Goal: Task Accomplishment & Management: Manage account settings

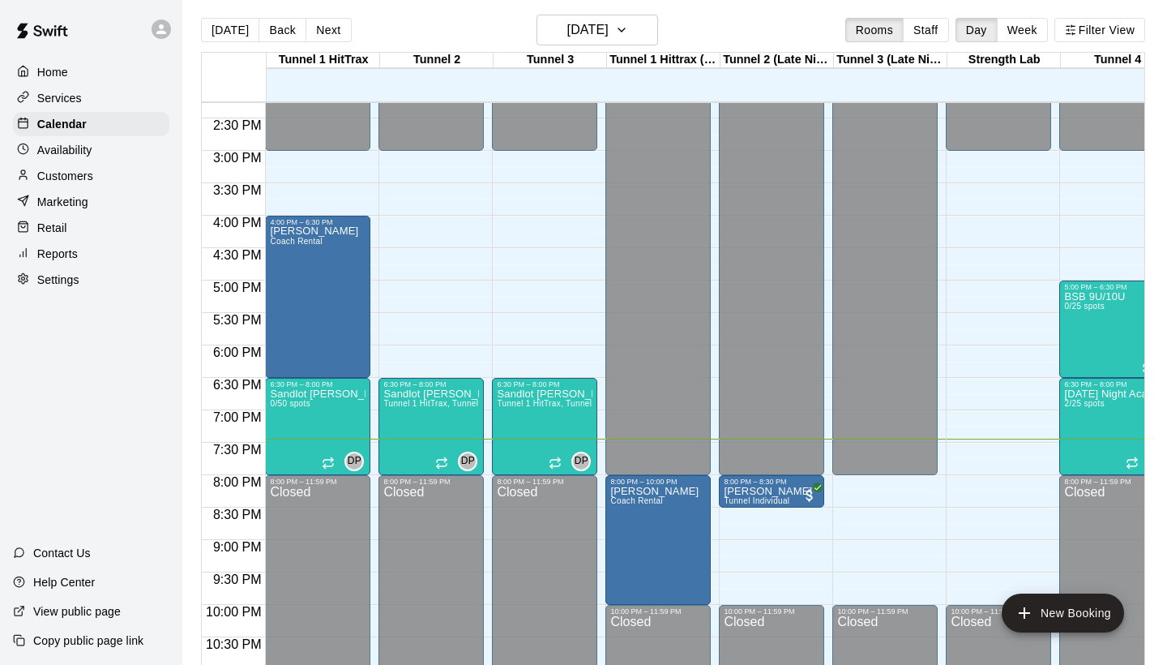
click at [75, 156] on p "Availability" at bounding box center [64, 150] width 55 height 16
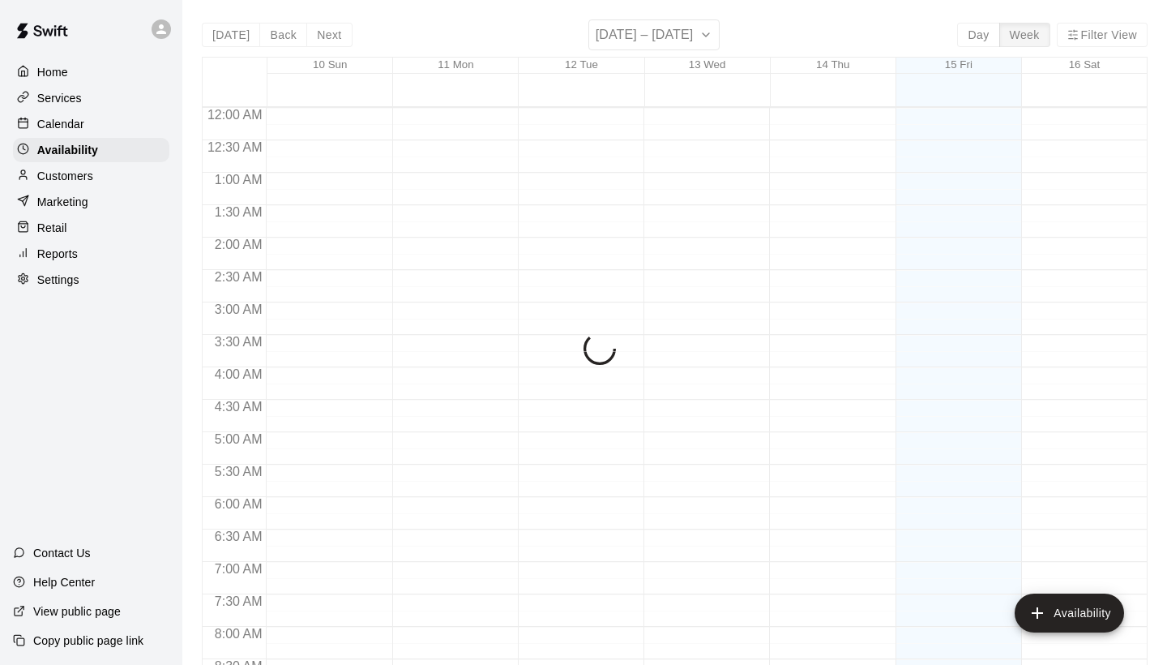
scroll to position [982, 0]
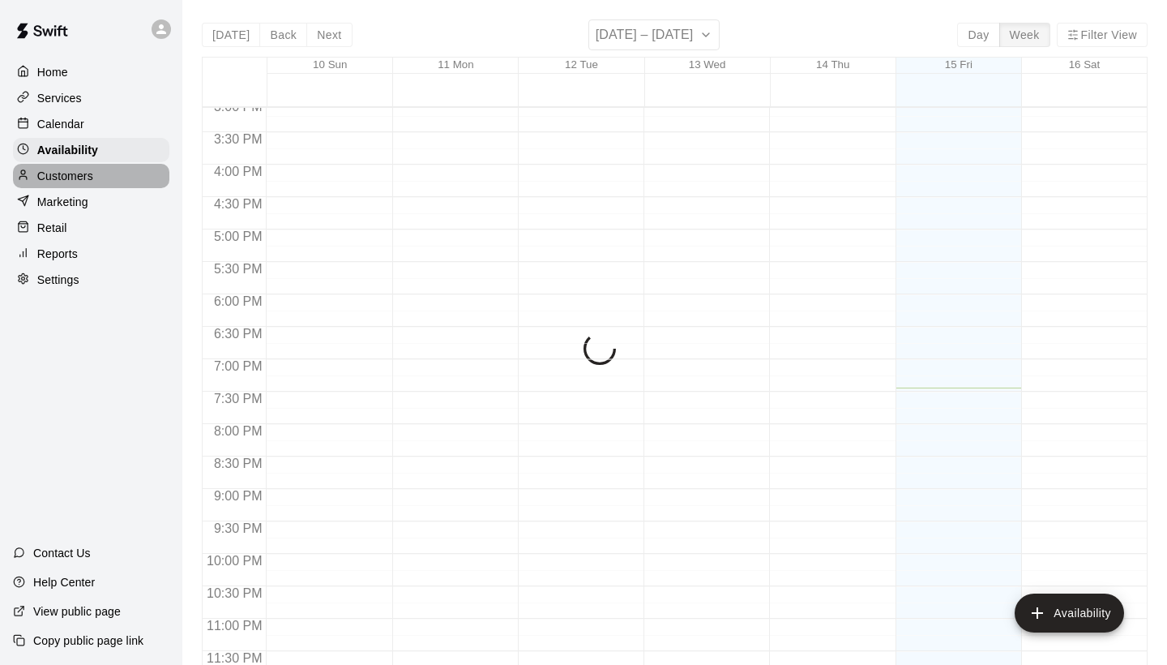
click at [96, 180] on div "Customers" at bounding box center [91, 176] width 156 height 24
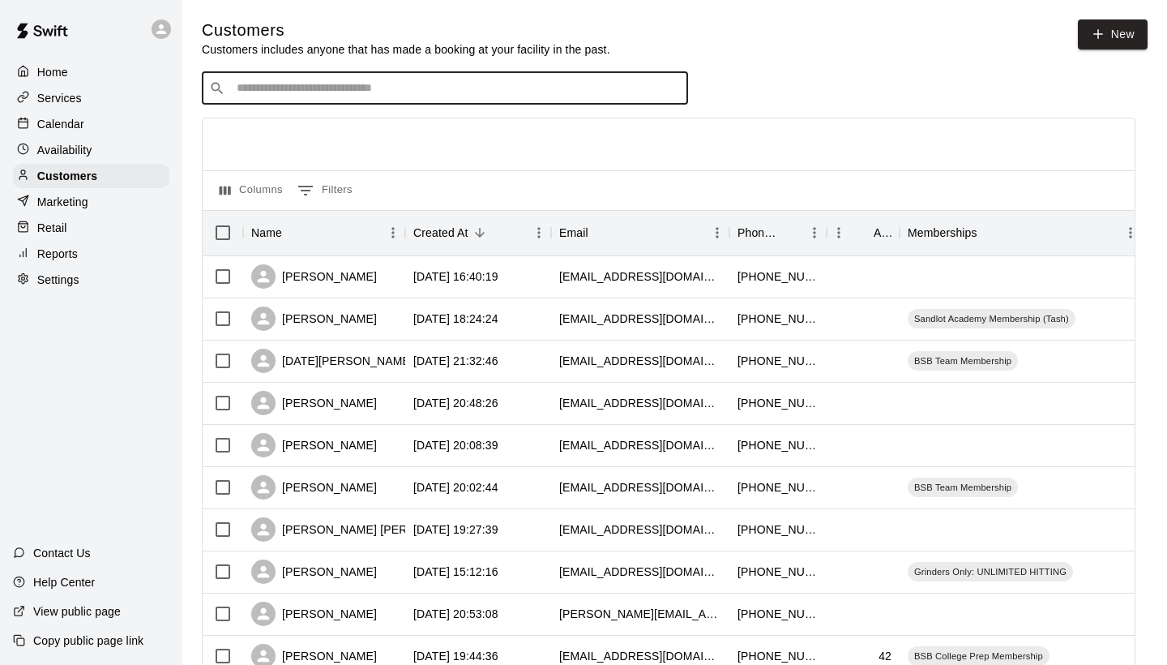
click at [367, 90] on input "Search customers by name or email" at bounding box center [456, 88] width 449 height 16
type input "***"
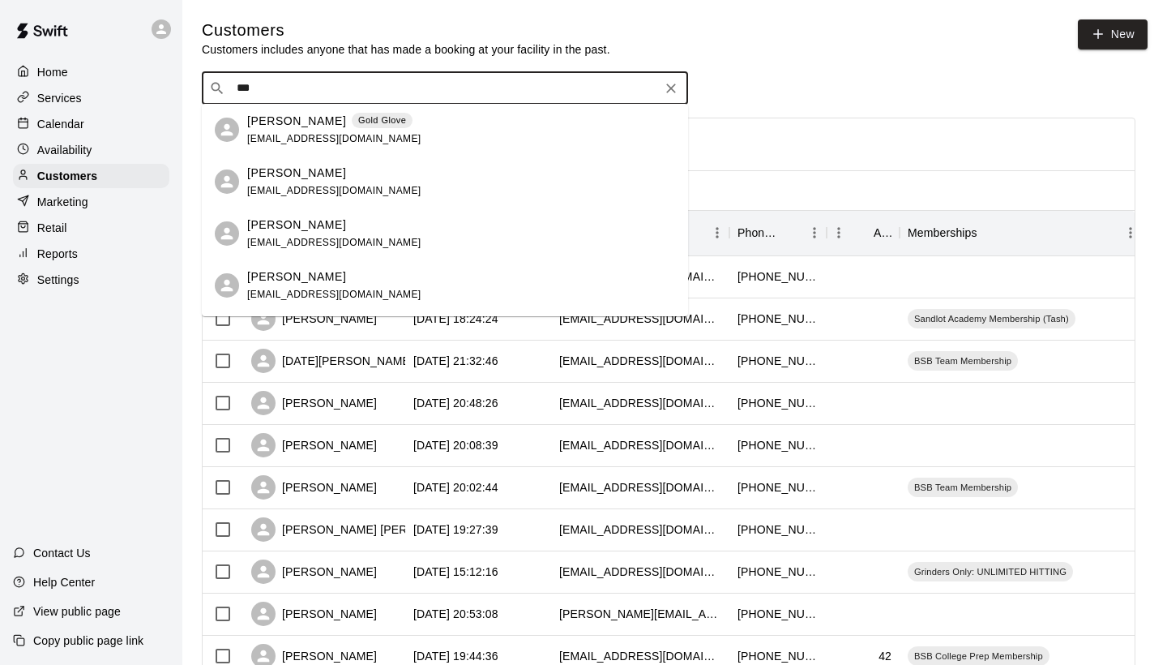
click at [316, 126] on p "[PERSON_NAME]" at bounding box center [296, 121] width 99 height 17
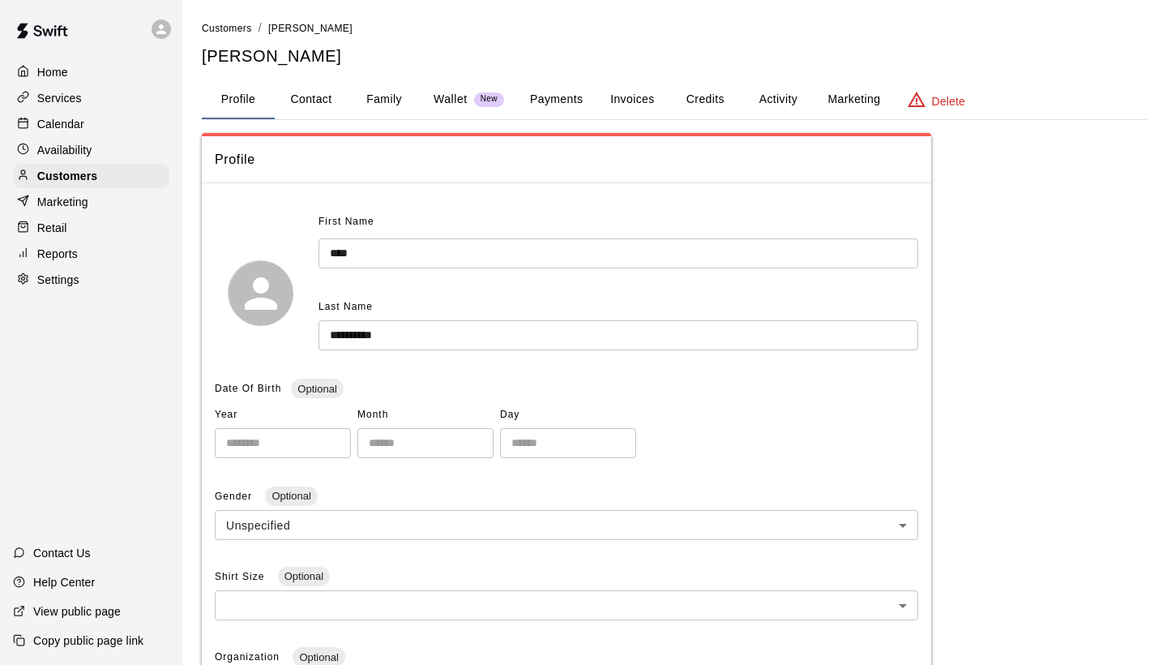
click at [448, 95] on p "Wallet" at bounding box center [451, 99] width 34 height 17
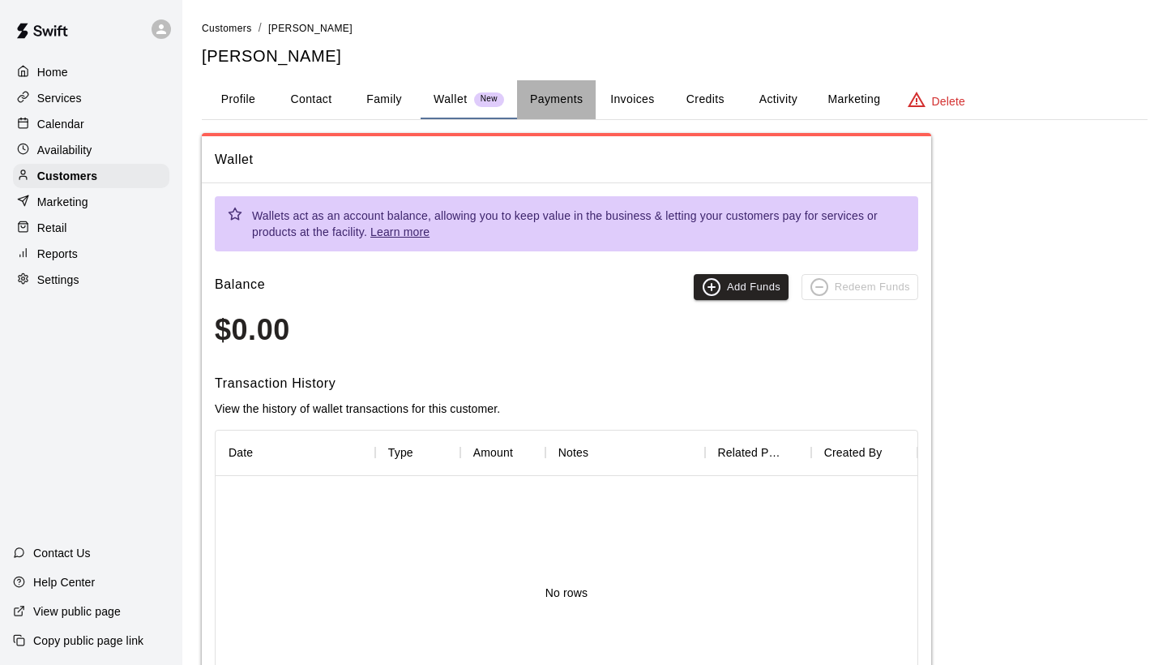
click at [570, 90] on button "Payments" at bounding box center [556, 99] width 79 height 39
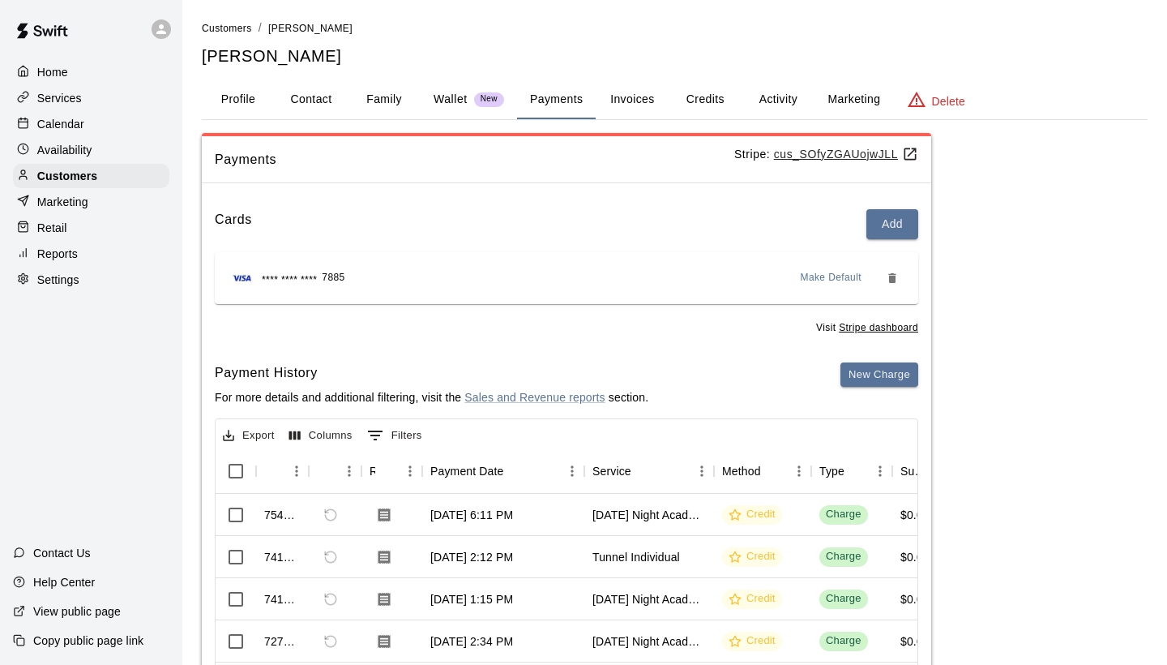
click at [650, 102] on button "Invoices" at bounding box center [632, 99] width 73 height 39
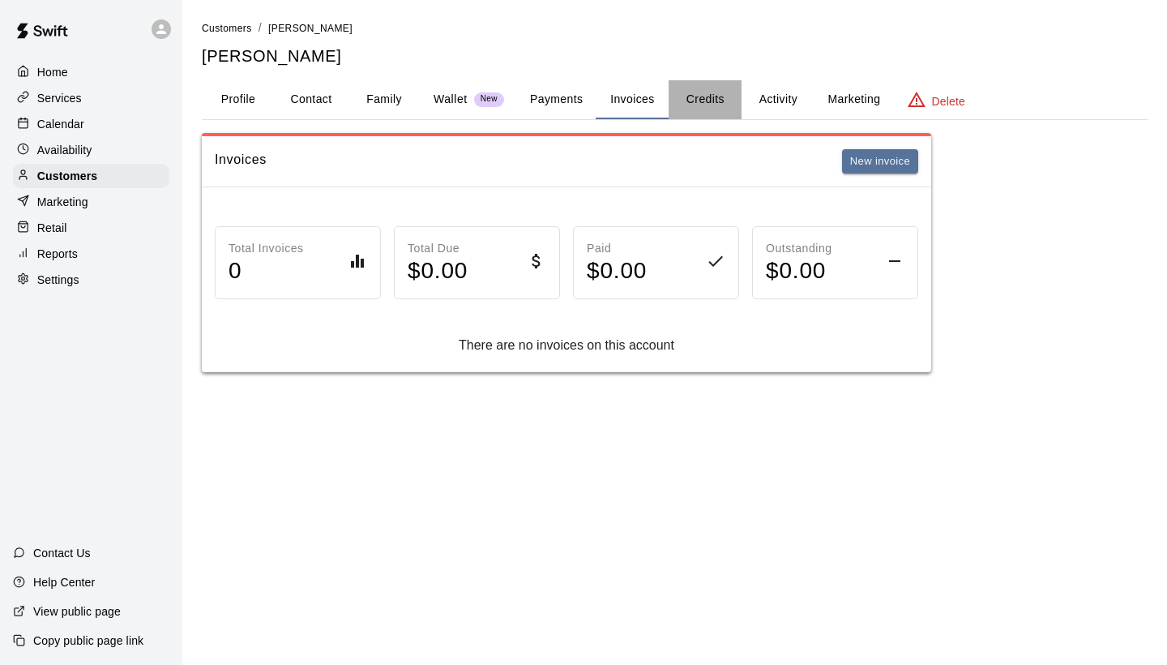
click at [716, 104] on button "Credits" at bounding box center [705, 99] width 73 height 39
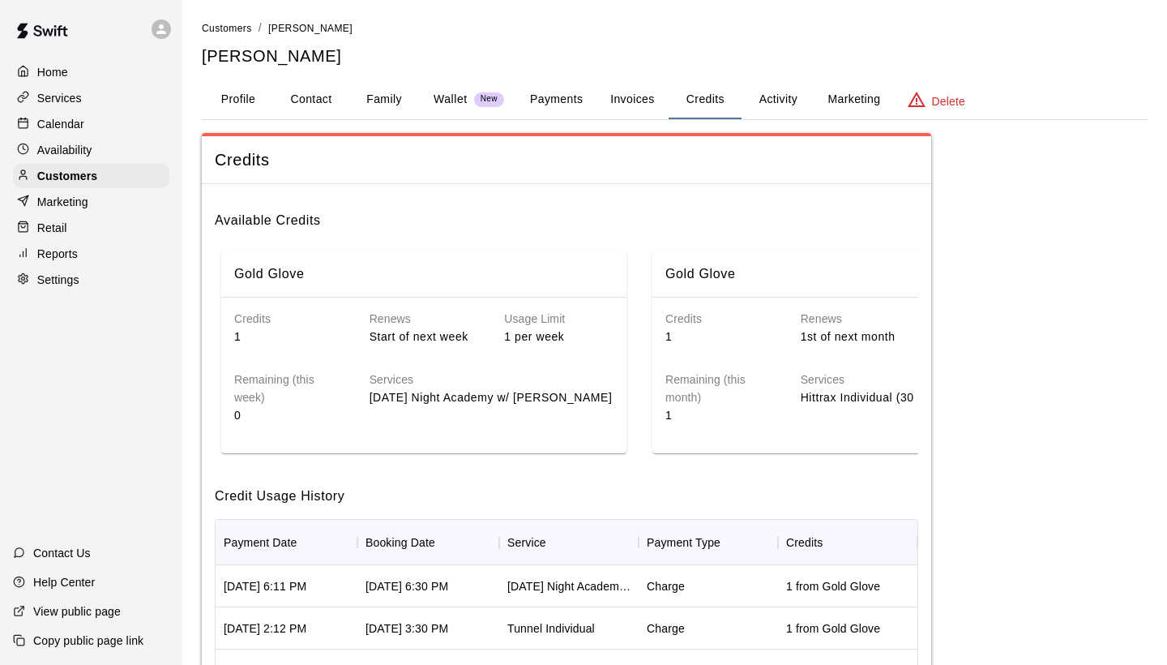
click at [792, 102] on button "Activity" at bounding box center [778, 99] width 73 height 39
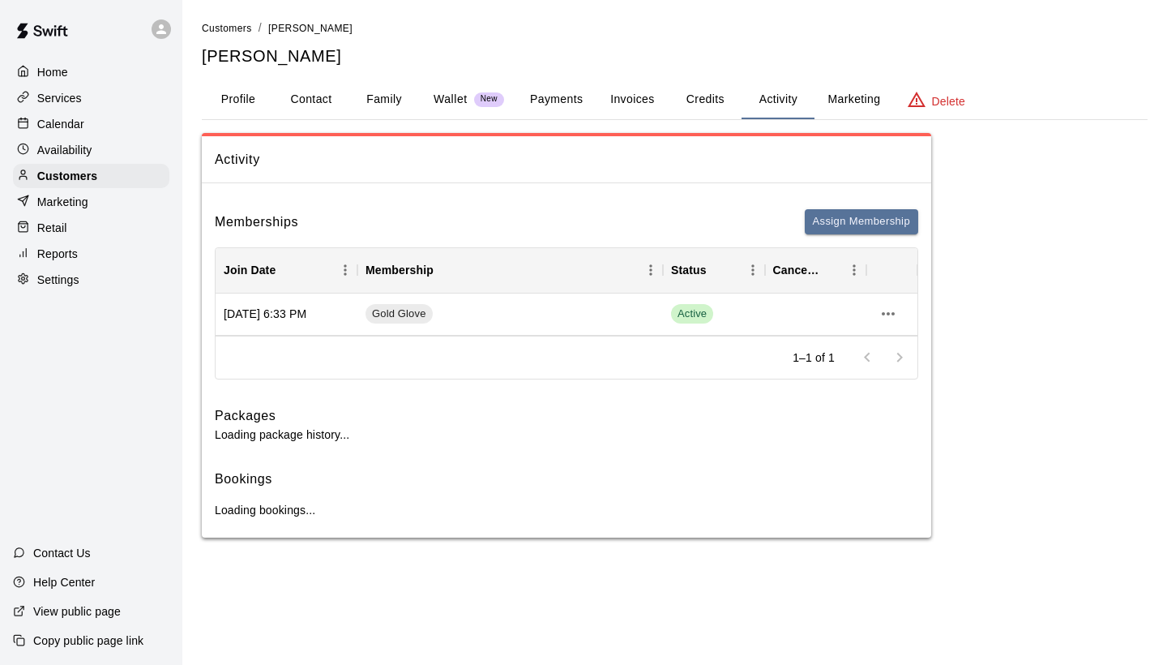
click at [847, 100] on button "Marketing" at bounding box center [854, 99] width 79 height 39
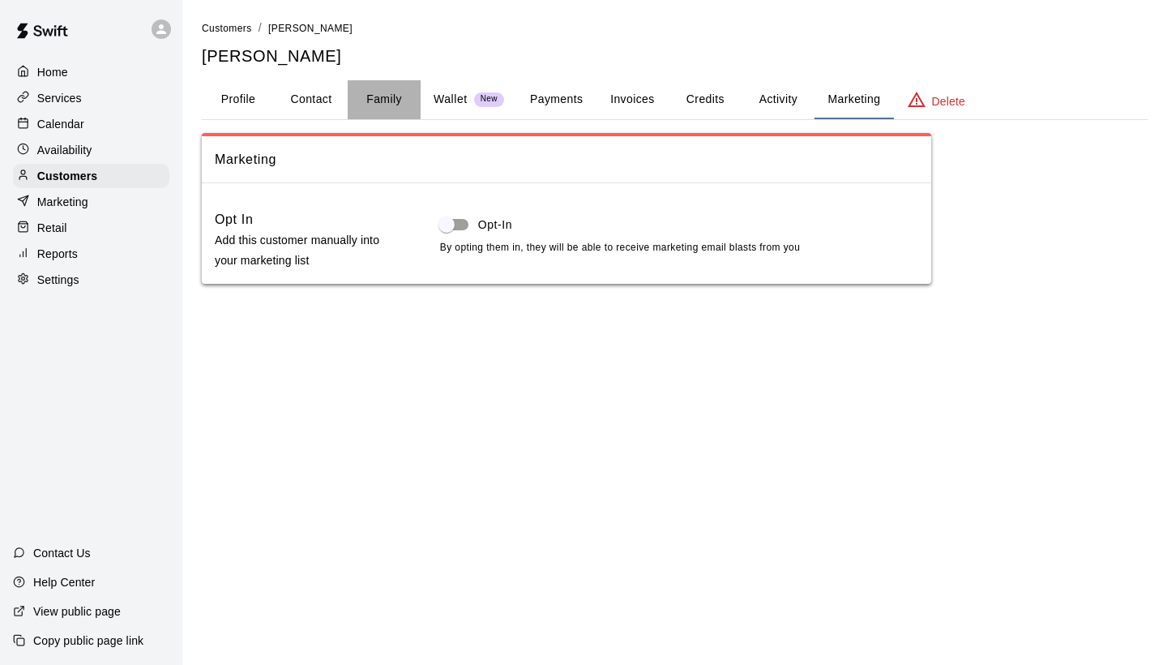
click at [372, 99] on button "Family" at bounding box center [384, 99] width 73 height 39
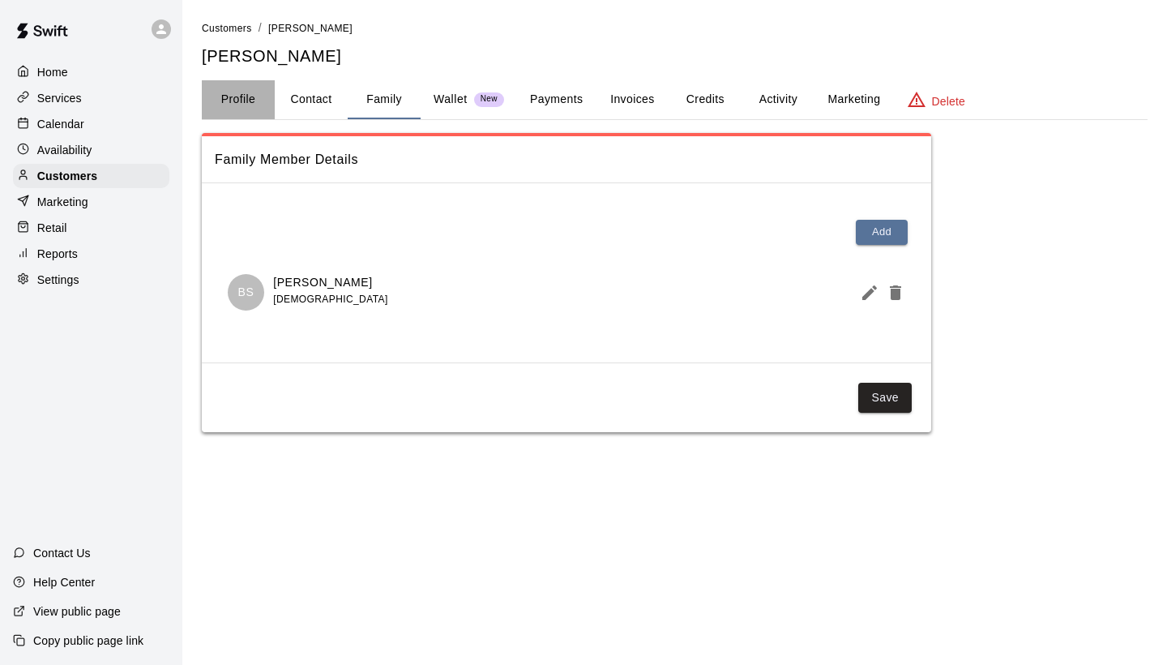
click at [258, 106] on button "Profile" at bounding box center [238, 99] width 73 height 39
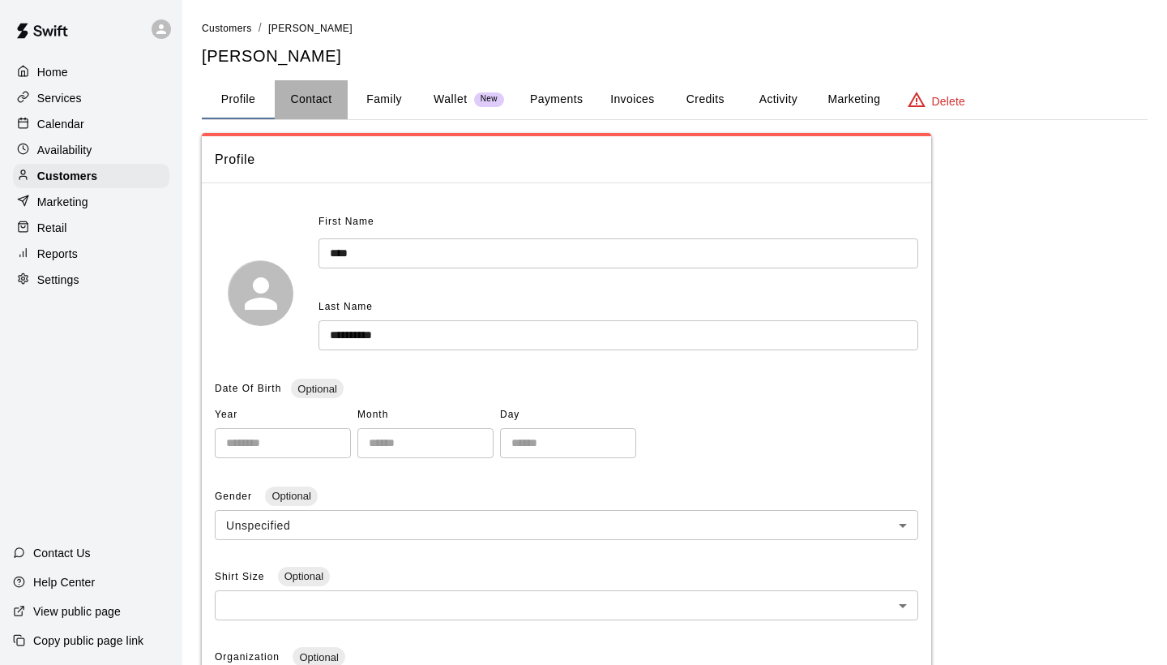
click at [310, 95] on button "Contact" at bounding box center [311, 99] width 73 height 39
select select "**"
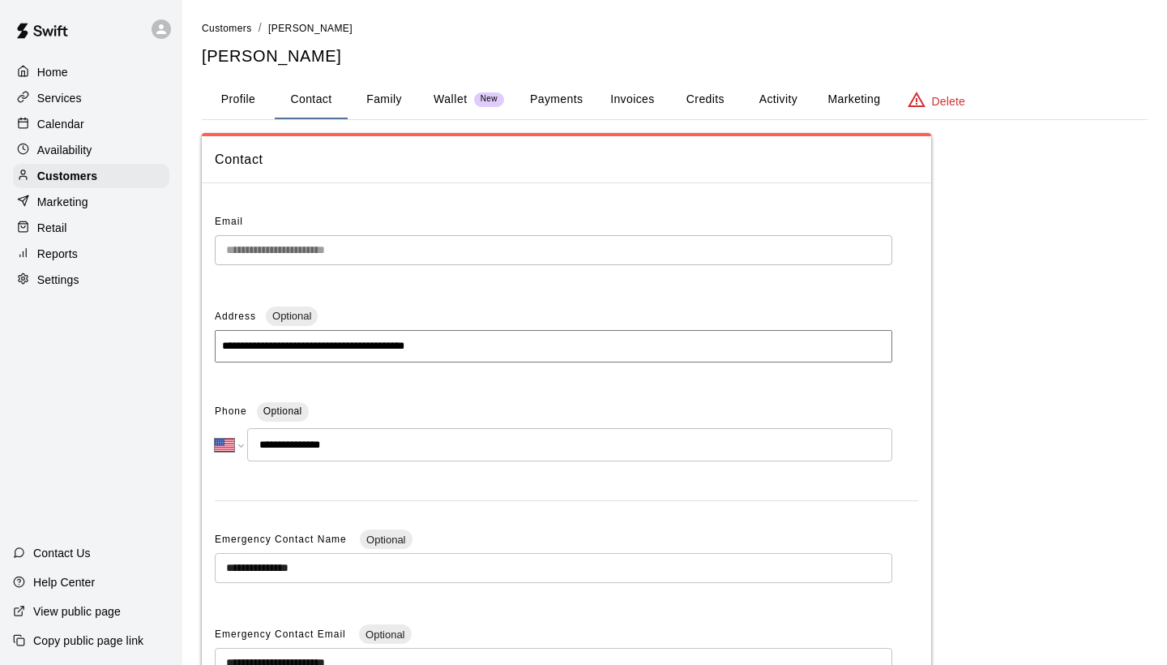
scroll to position [-1, 0]
click at [401, 102] on button "Family" at bounding box center [384, 99] width 73 height 39
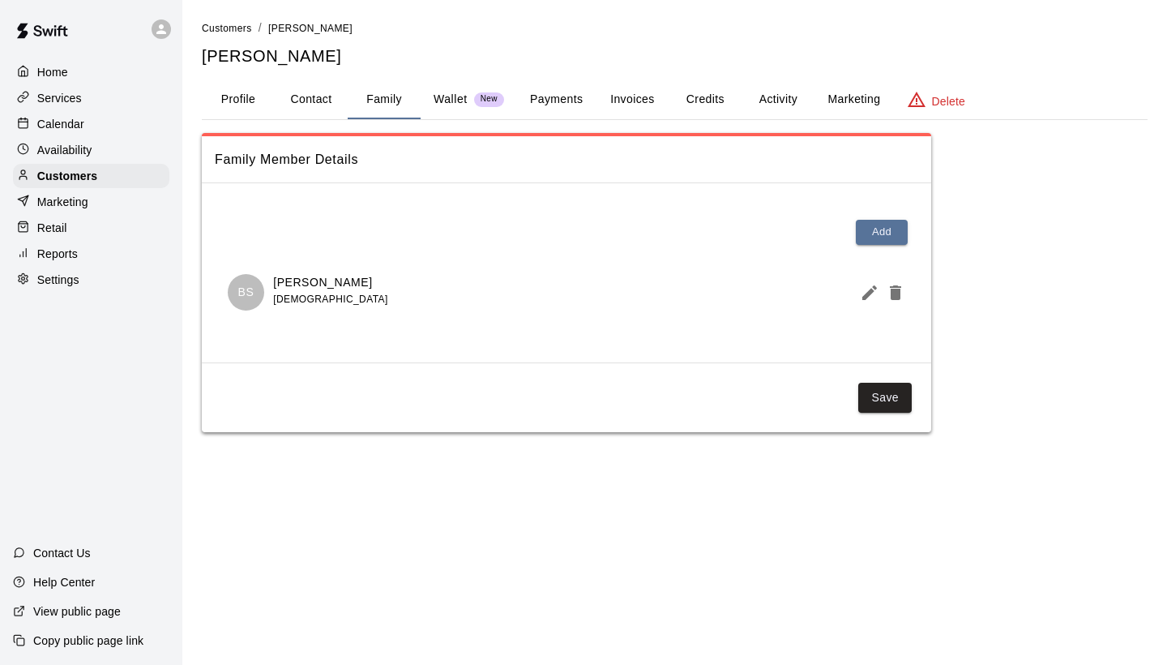
click at [459, 100] on p "Wallet" at bounding box center [451, 99] width 34 height 17
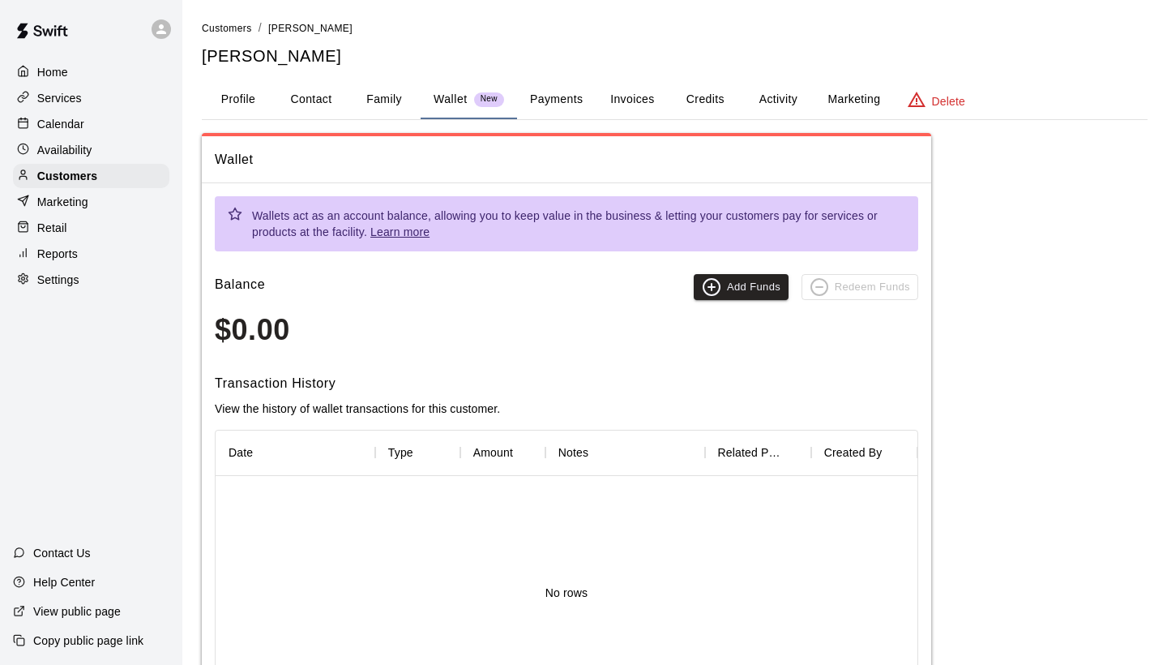
click at [563, 84] on button "Payments" at bounding box center [556, 99] width 79 height 39
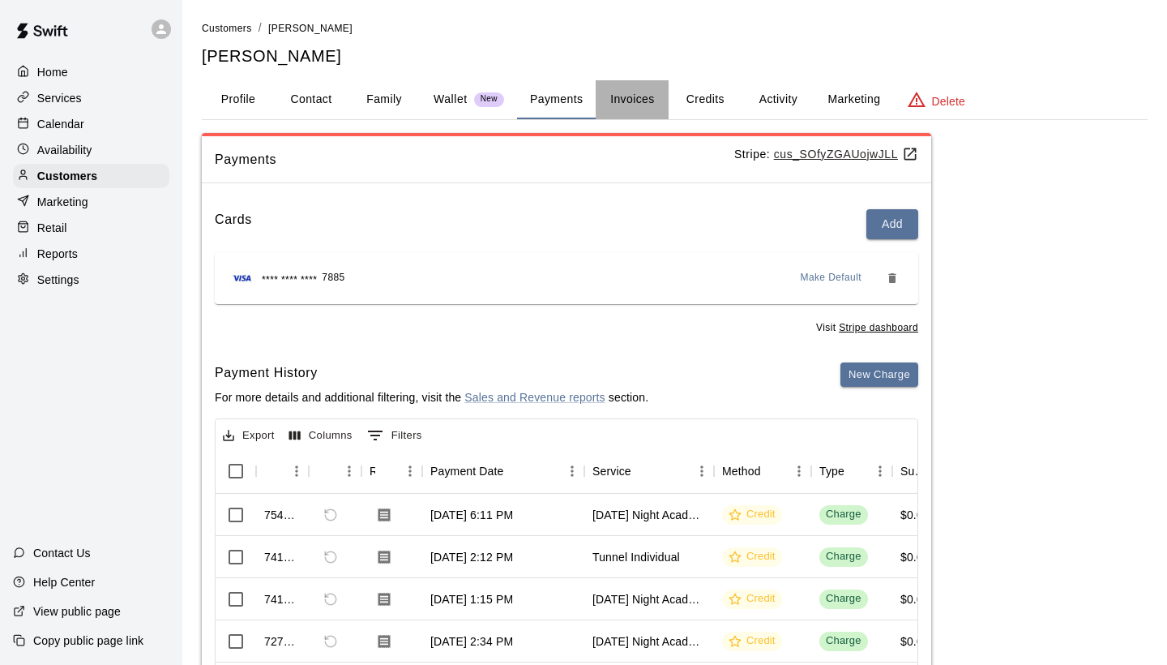
click at [626, 102] on button "Invoices" at bounding box center [632, 99] width 73 height 39
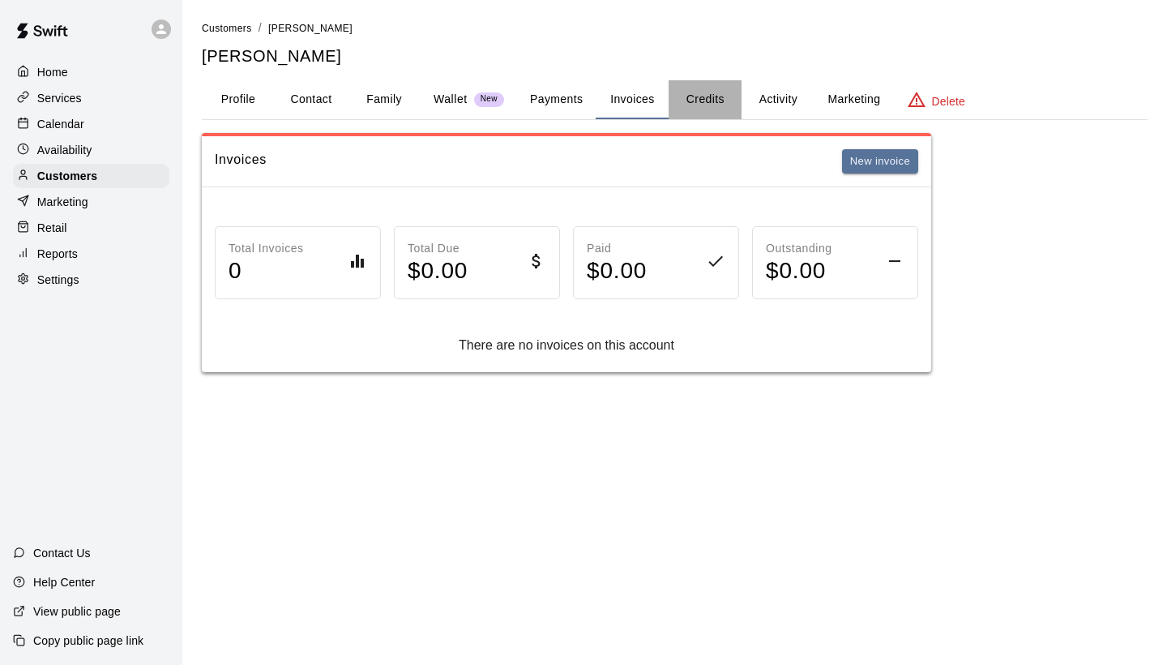
click at [696, 92] on button "Credits" at bounding box center [705, 99] width 73 height 39
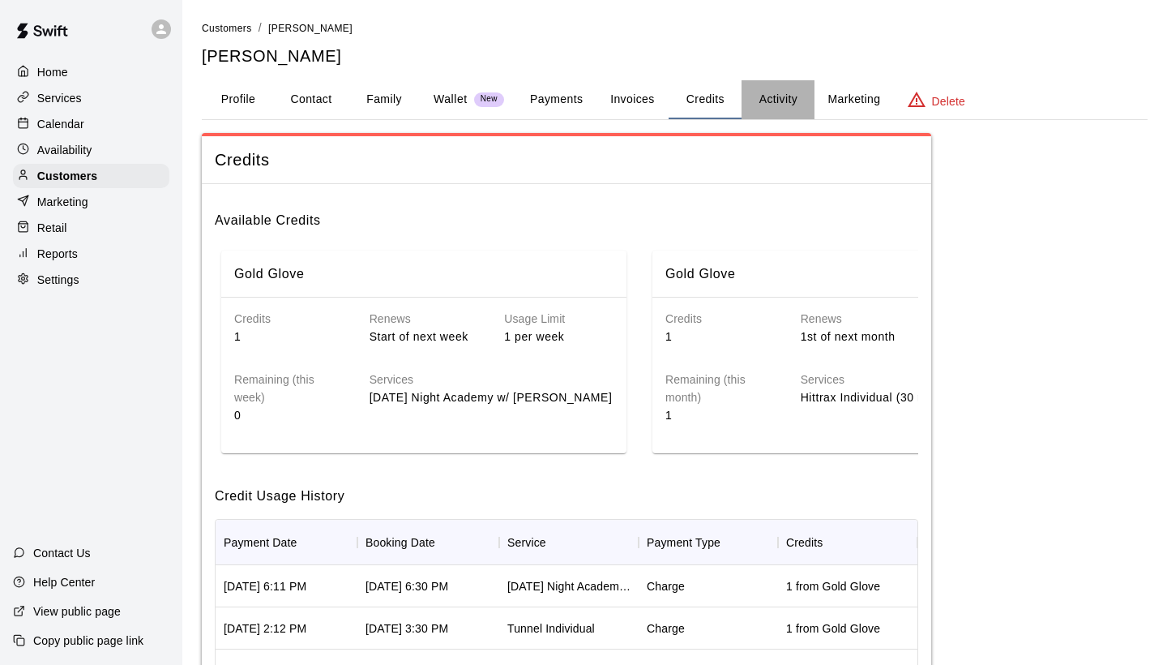
click at [753, 91] on button "Activity" at bounding box center [778, 99] width 73 height 39
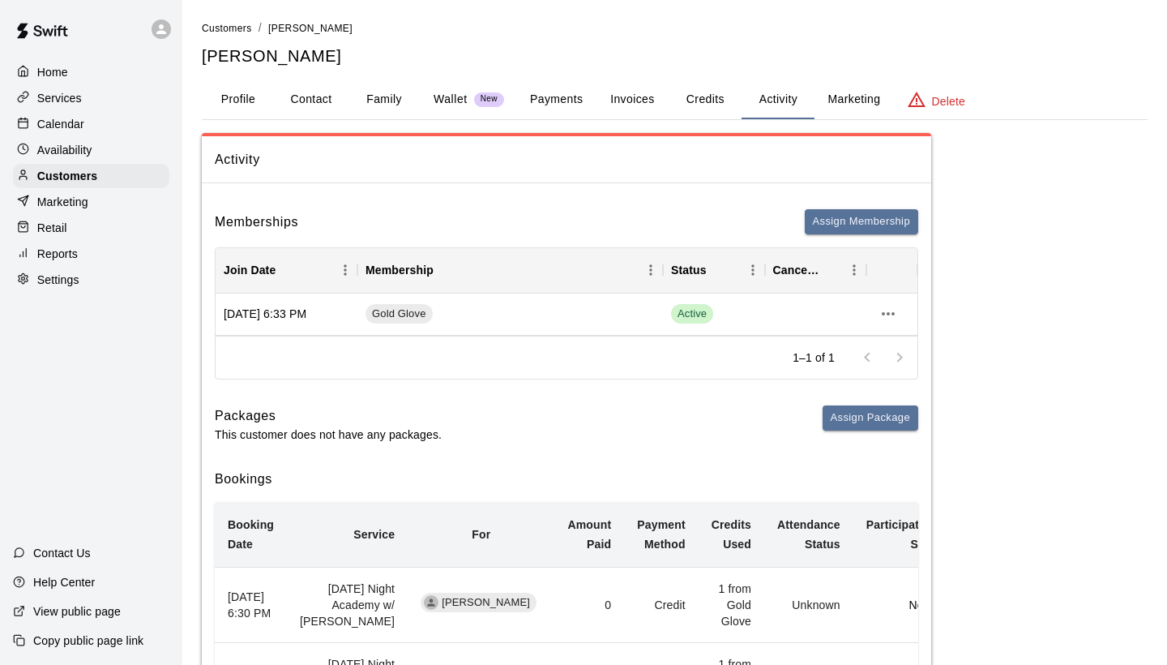
scroll to position [4, 0]
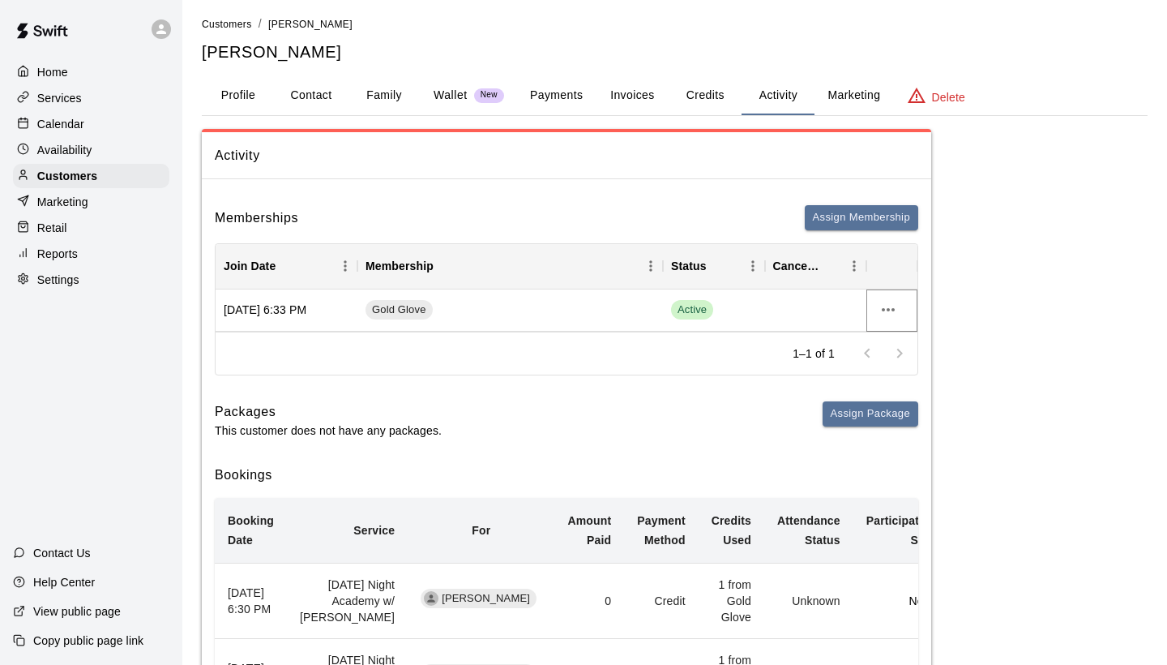
click at [878, 306] on button "more actions" at bounding box center [889, 310] width 28 height 28
click at [935, 345] on li "View details" at bounding box center [921, 341] width 92 height 27
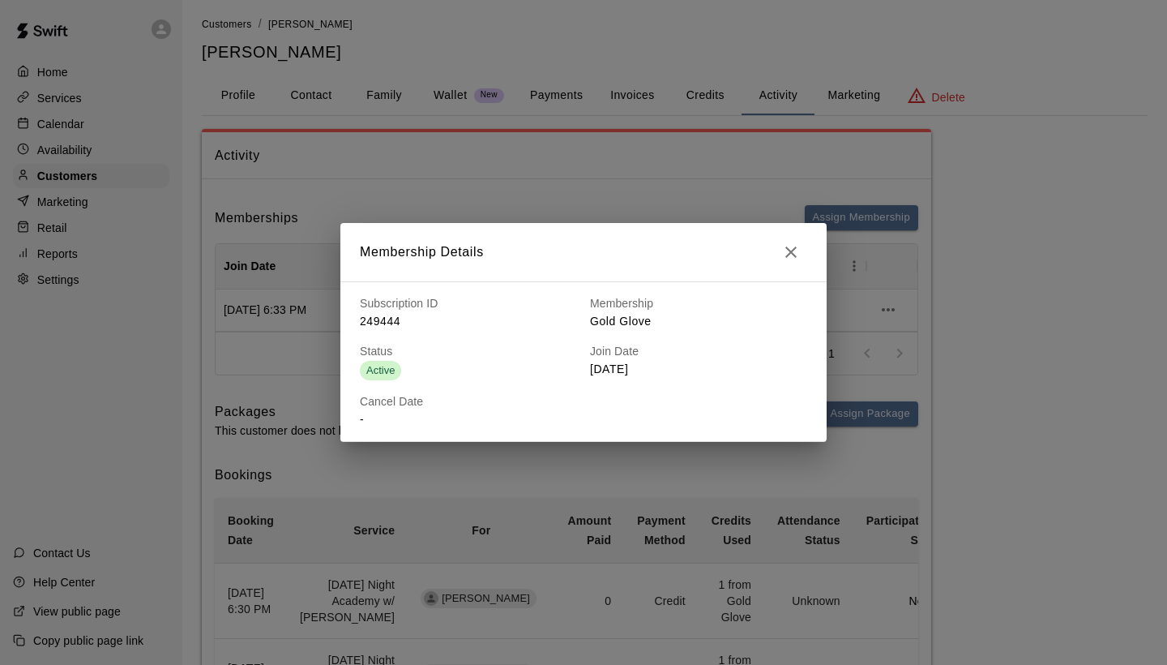
click at [796, 264] on button "button" at bounding box center [791, 252] width 32 height 32
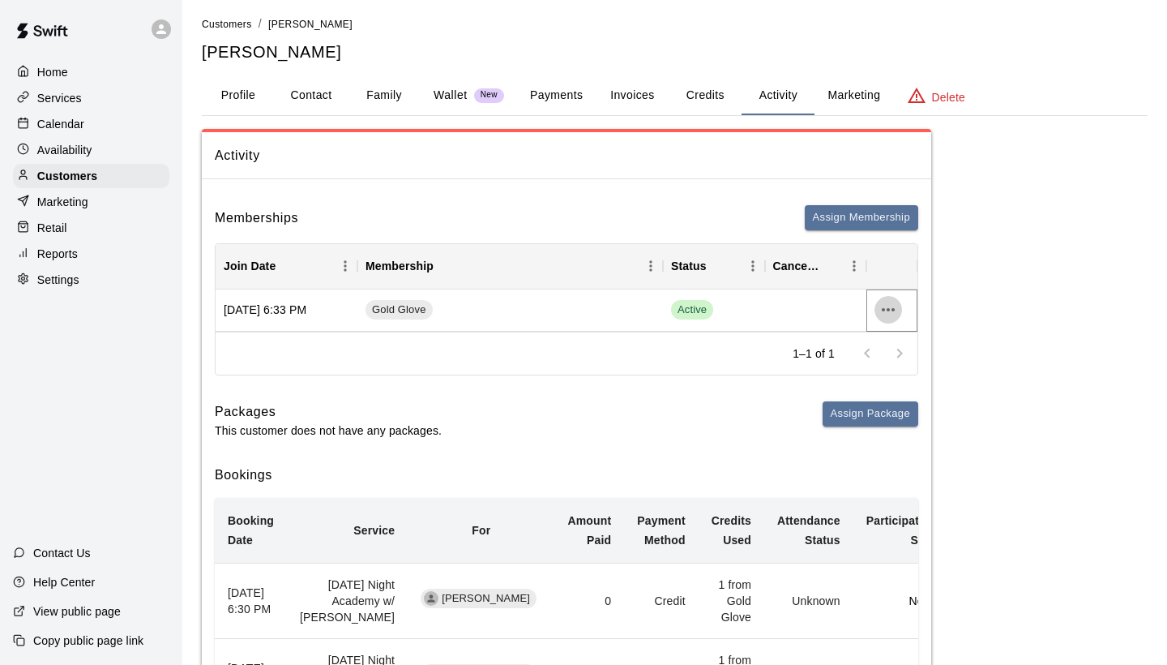
click at [890, 308] on icon "more actions" at bounding box center [888, 309] width 13 height 3
click at [712, 427] on div at bounding box center [583, 332] width 1167 height 665
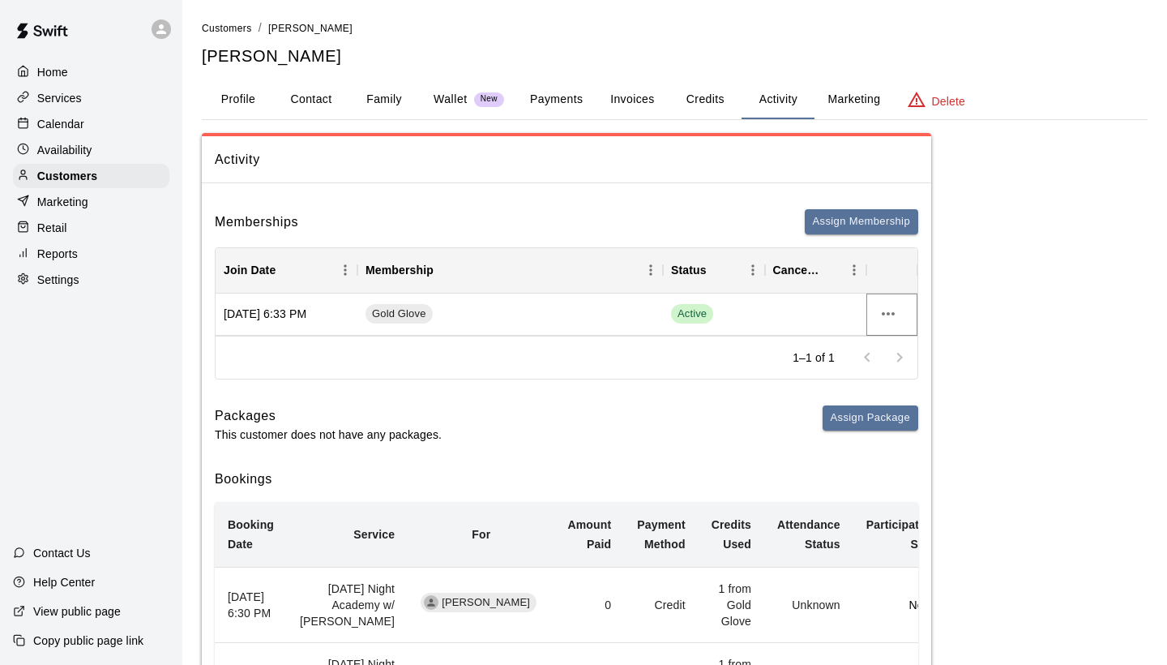
scroll to position [0, 0]
click at [575, 98] on button "Payments" at bounding box center [556, 99] width 79 height 39
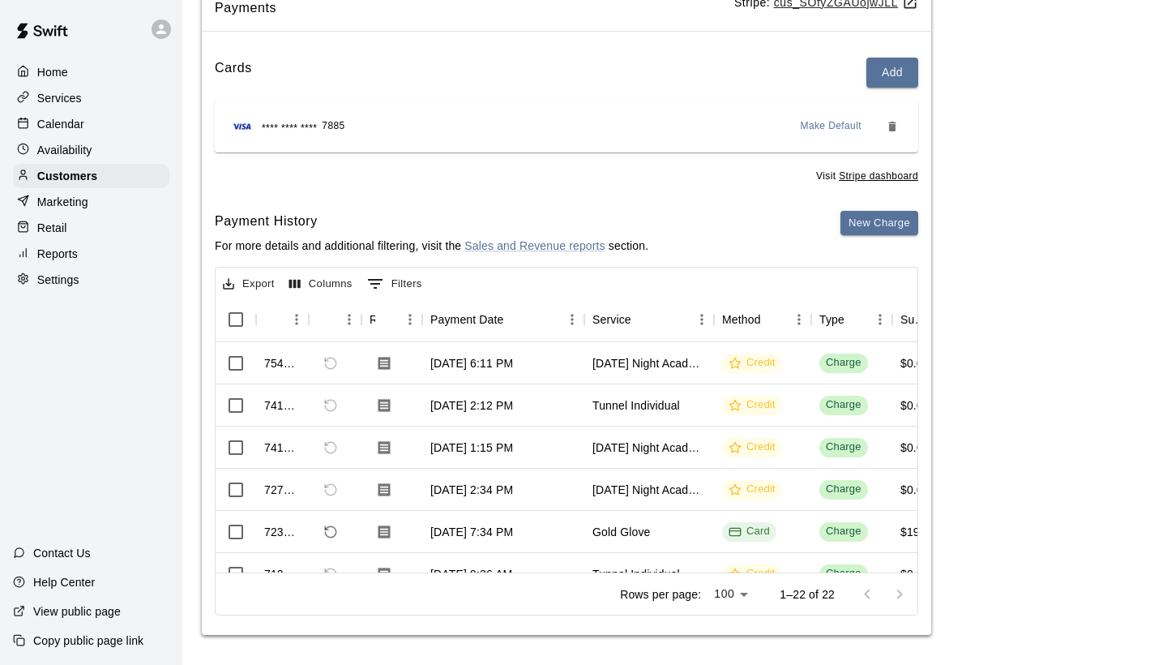
scroll to position [151, 0]
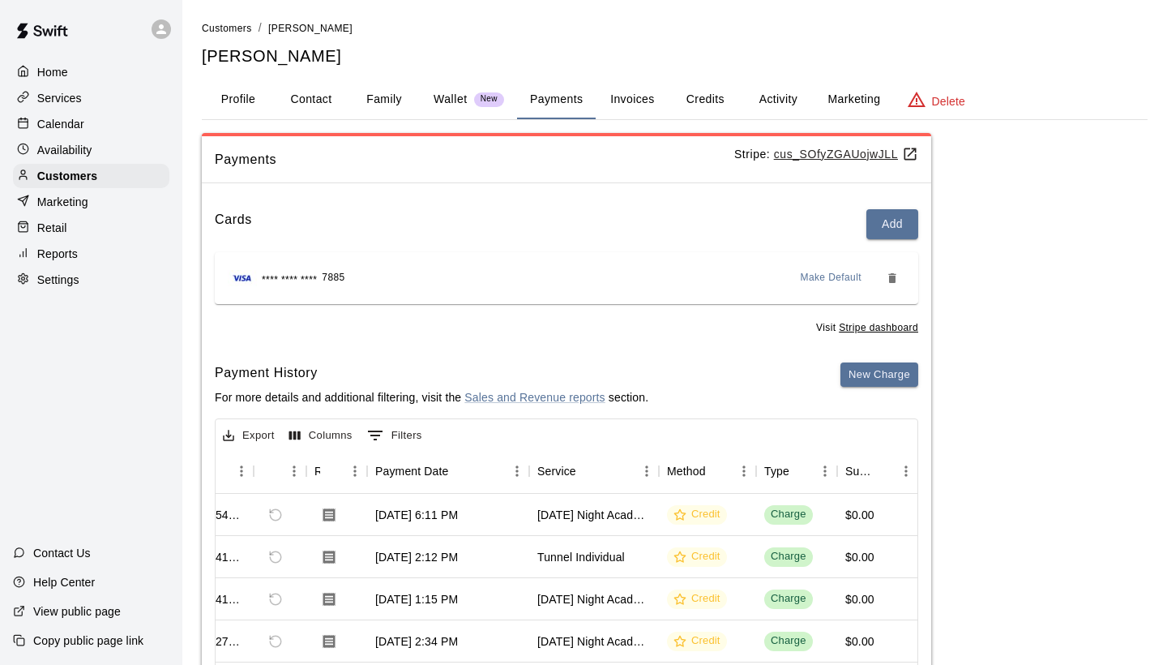
click at [717, 102] on button "Credits" at bounding box center [705, 99] width 73 height 39
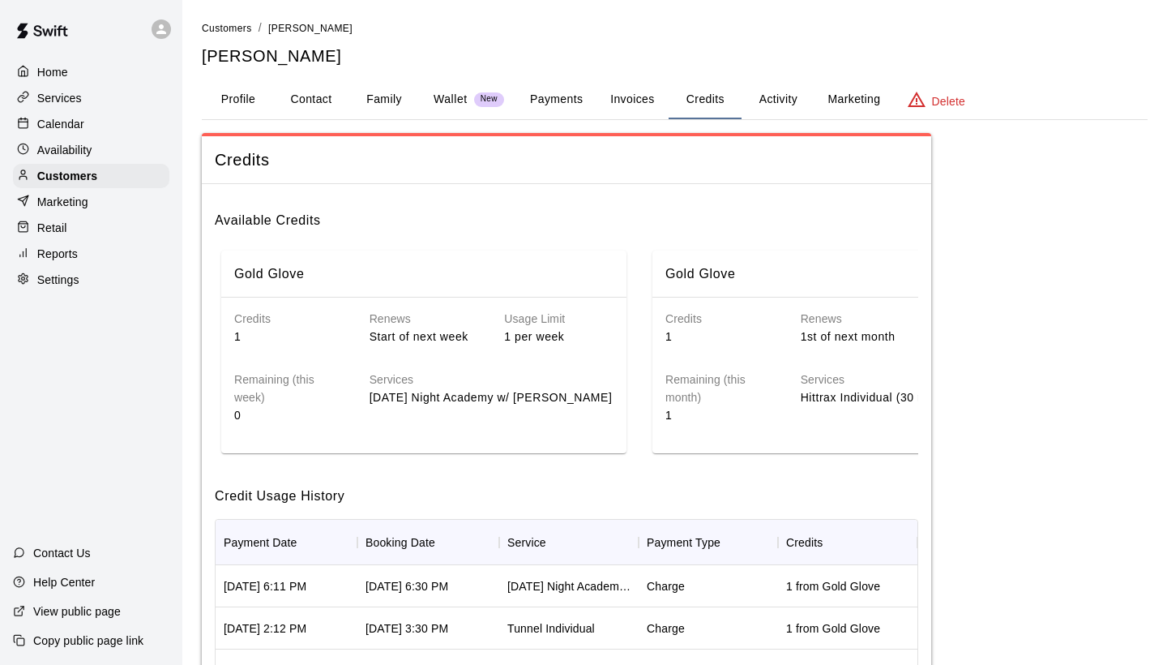
click at [593, 96] on button "Payments" at bounding box center [556, 99] width 79 height 39
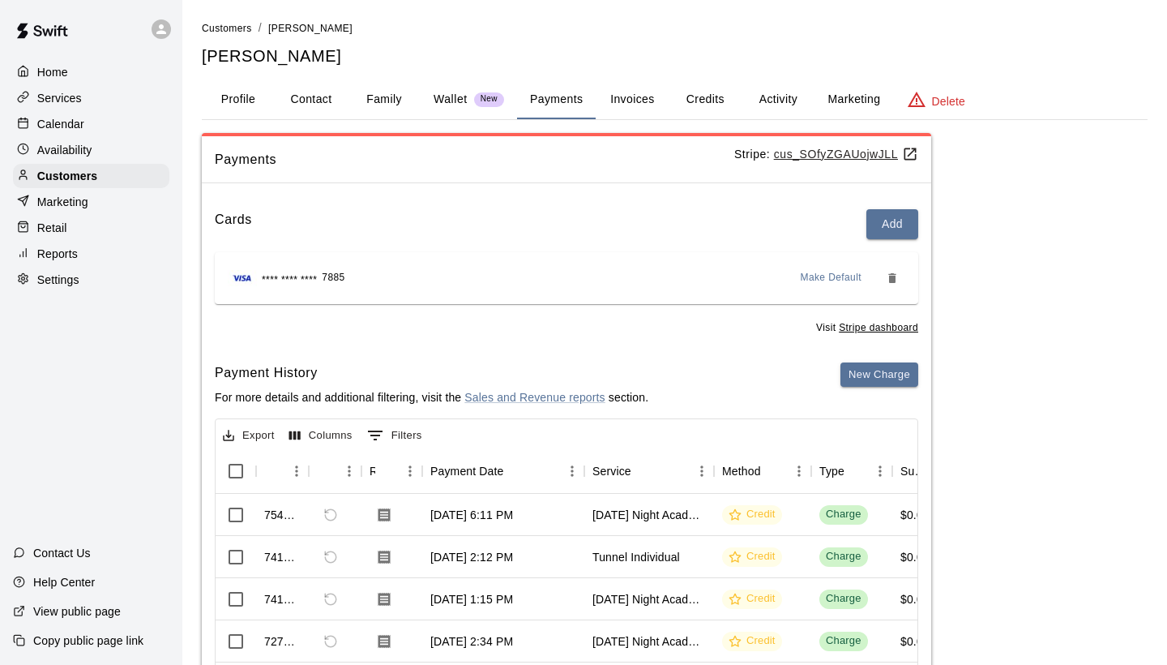
click at [720, 103] on button "Credits" at bounding box center [705, 99] width 73 height 39
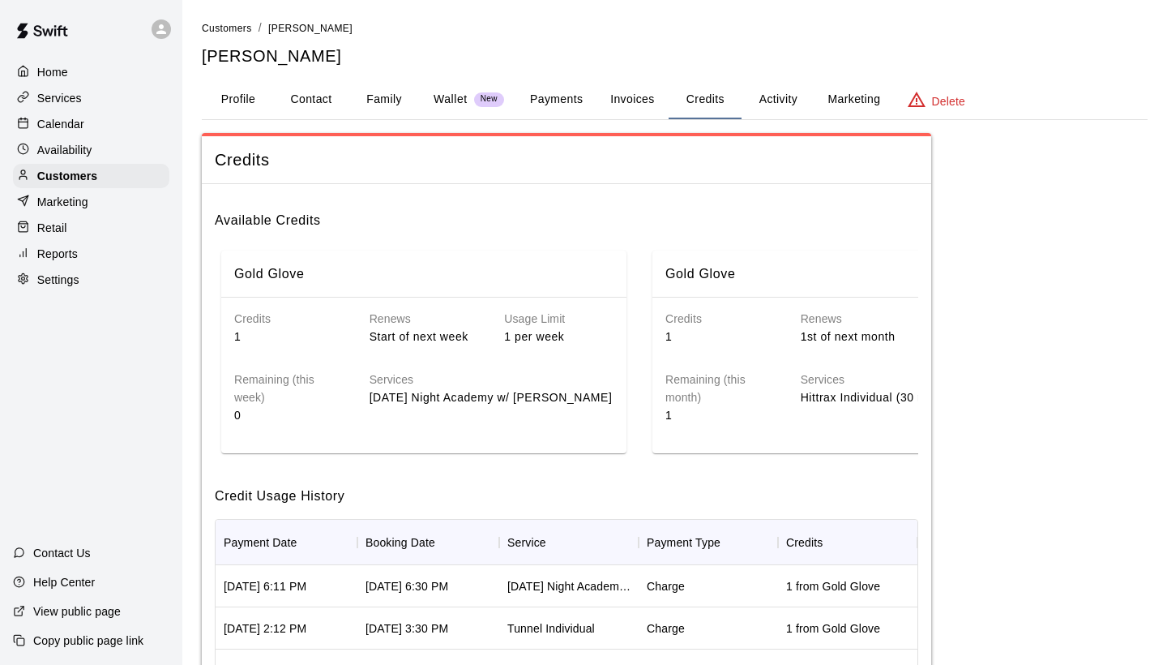
click at [816, 105] on button "Marketing" at bounding box center [854, 99] width 79 height 39
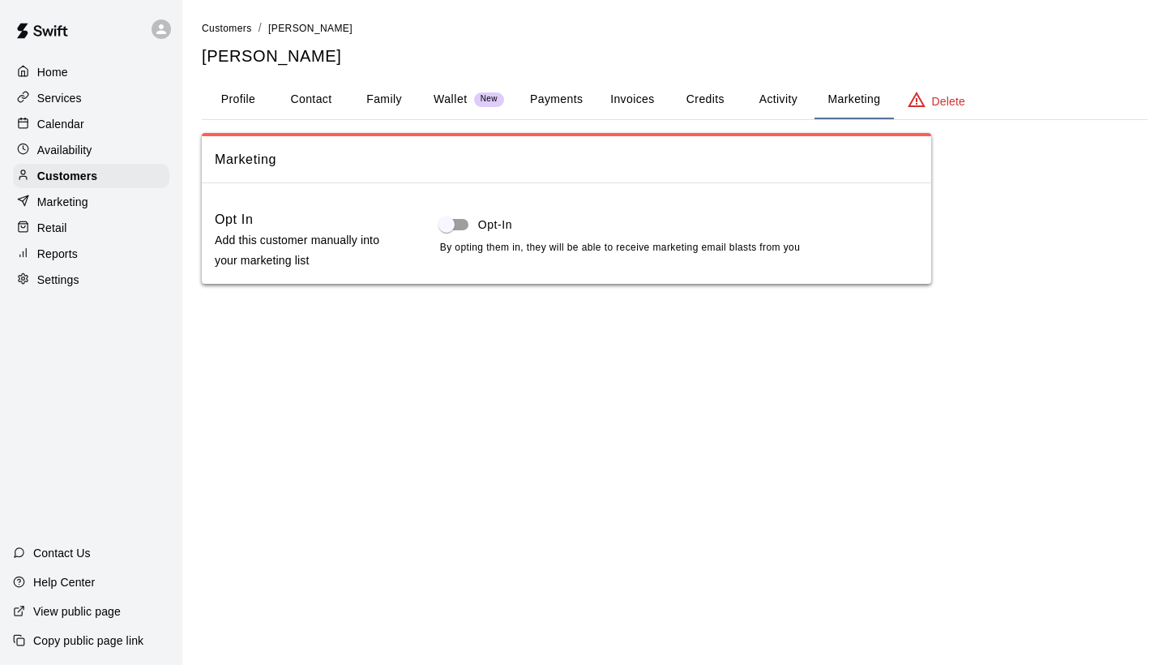
click at [777, 105] on button "Activity" at bounding box center [778, 99] width 73 height 39
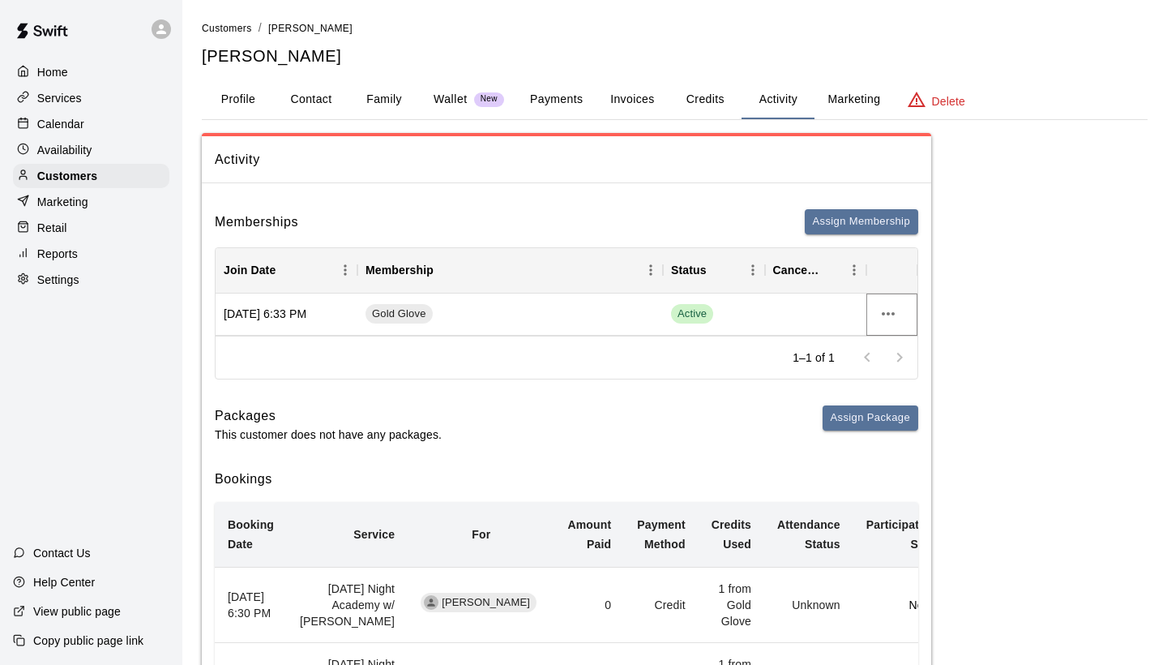
click at [896, 309] on icon "more actions" at bounding box center [888, 313] width 19 height 19
click at [898, 373] on li "Cancel" at bounding box center [921, 372] width 92 height 27
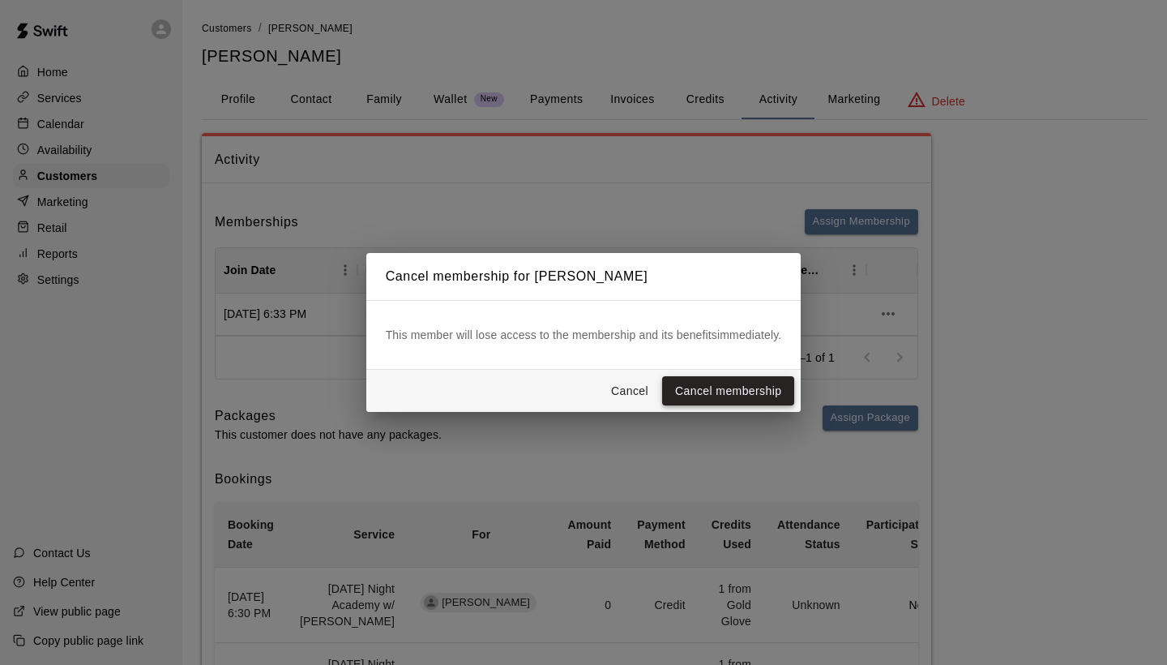
click at [747, 391] on button "Cancel membership" at bounding box center [728, 391] width 132 height 30
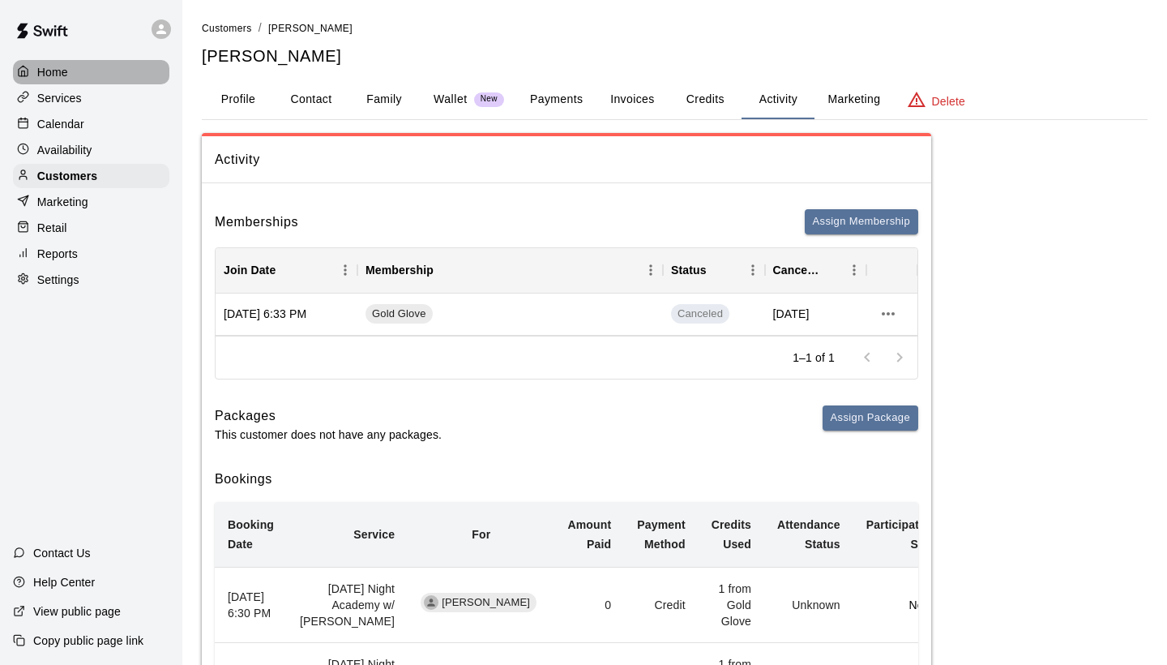
click at [74, 64] on div "Home" at bounding box center [91, 72] width 156 height 24
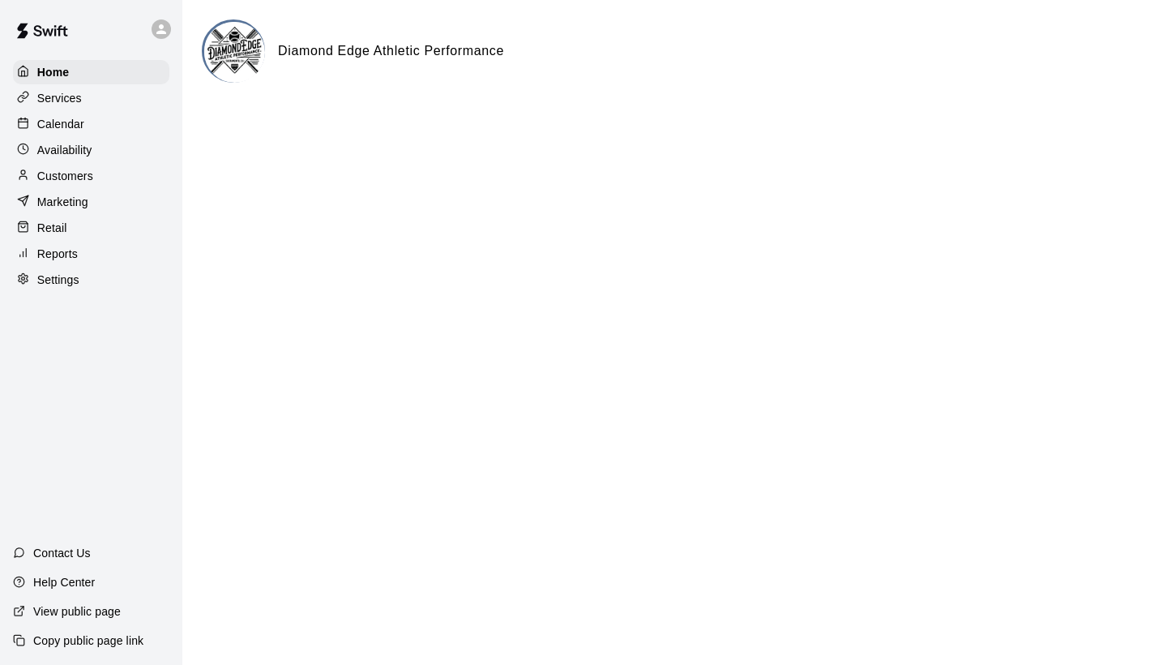
click at [85, 118] on div "Calendar" at bounding box center [91, 124] width 156 height 24
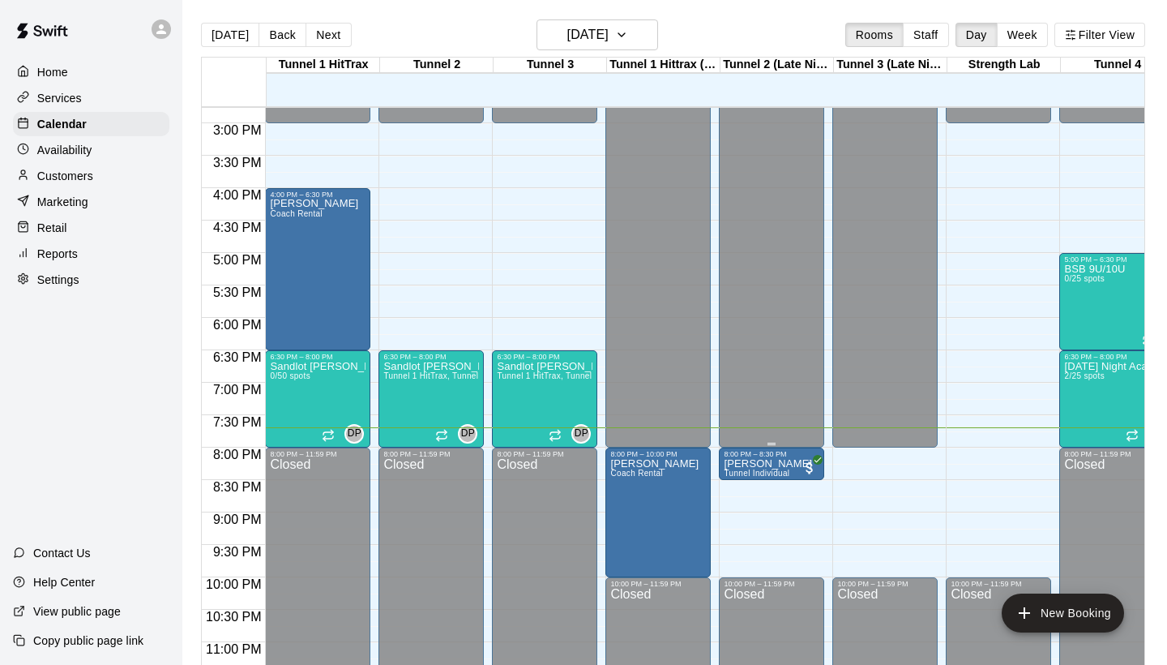
scroll to position [957, 0]
